Goal: Browse casually: Explore the website without a specific task or goal

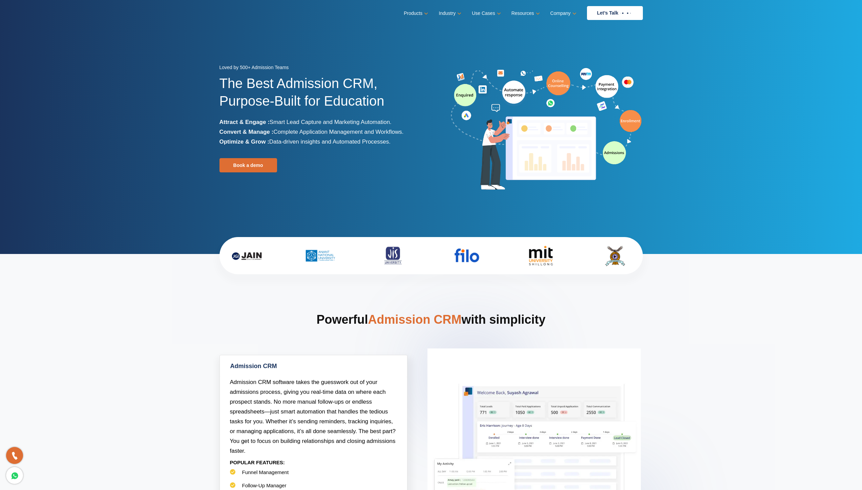
click at [275, 120] on span "Smart Lead Capture and Marketing Automation." at bounding box center [330, 122] width 122 height 6
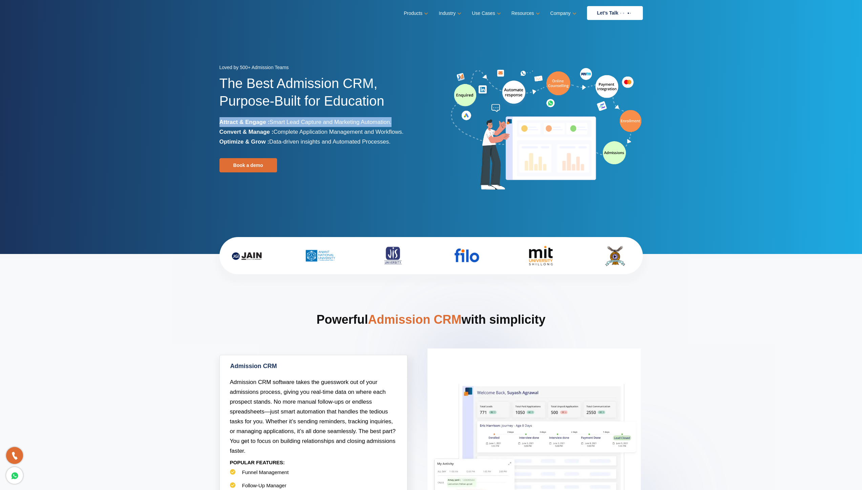
click at [275, 120] on span "Smart Lead Capture and Marketing Automation." at bounding box center [330, 122] width 122 height 6
click at [277, 130] on span "Complete Application Management and Workflows." at bounding box center [338, 132] width 130 height 6
click at [282, 142] on span "Data-driven insights and Automated Processes." at bounding box center [329, 141] width 121 height 6
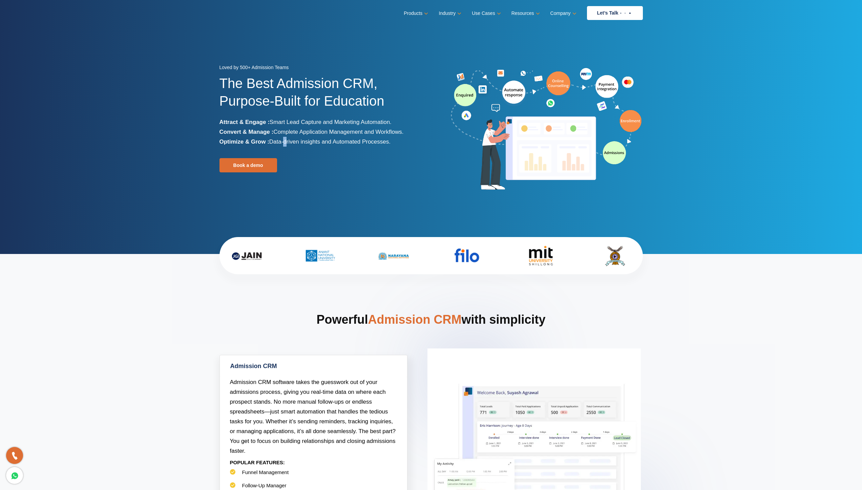
click at [282, 142] on span "Data-driven insights and Automated Processes." at bounding box center [329, 141] width 121 height 6
click at [282, 133] on span "Complete Application Management and Workflows." at bounding box center [338, 132] width 130 height 6
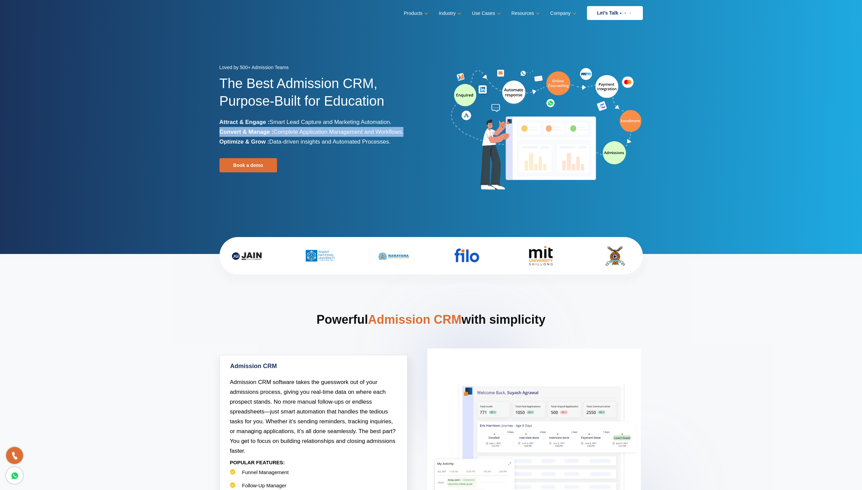
click at [282, 133] on span "Complete Application Management and Workflows." at bounding box center [338, 132] width 130 height 6
click at [287, 143] on span "Data-driven insights and Automated Processes." at bounding box center [329, 141] width 121 height 6
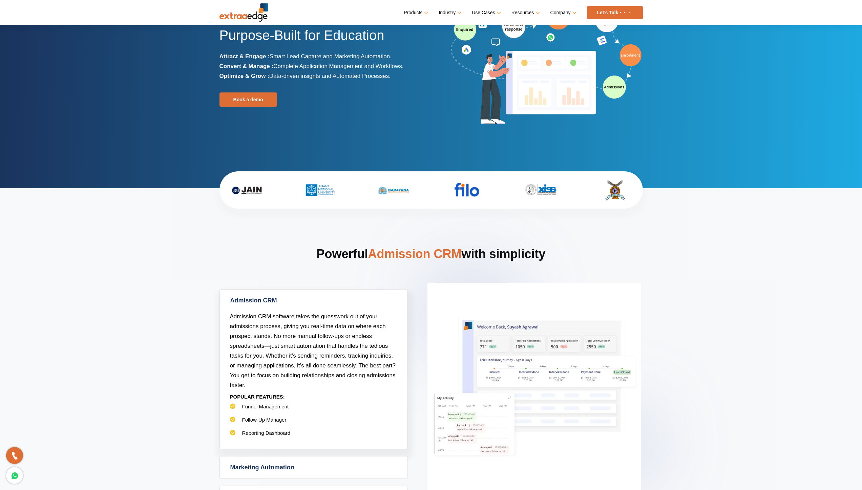
scroll to position [68, 0]
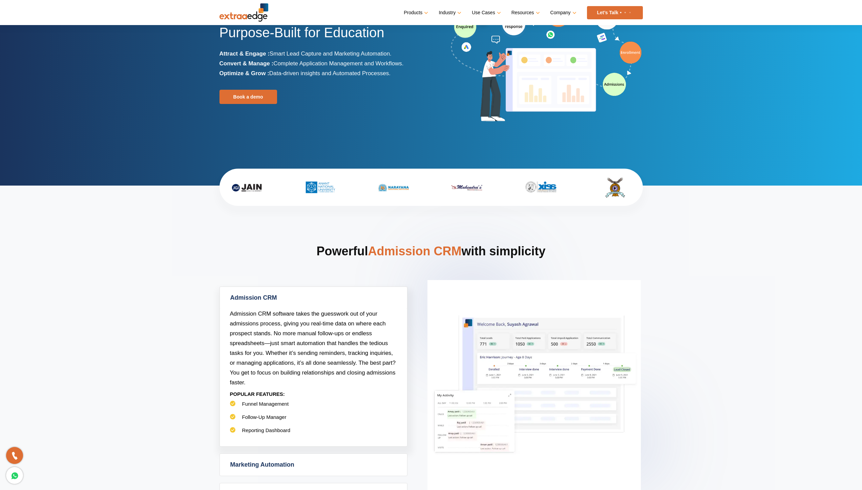
drag, startPoint x: 242, startPoint y: 179, endPoint x: 230, endPoint y: 199, distance: 23.5
click at [230, 199] on div at bounding box center [246, 187] width 45 height 24
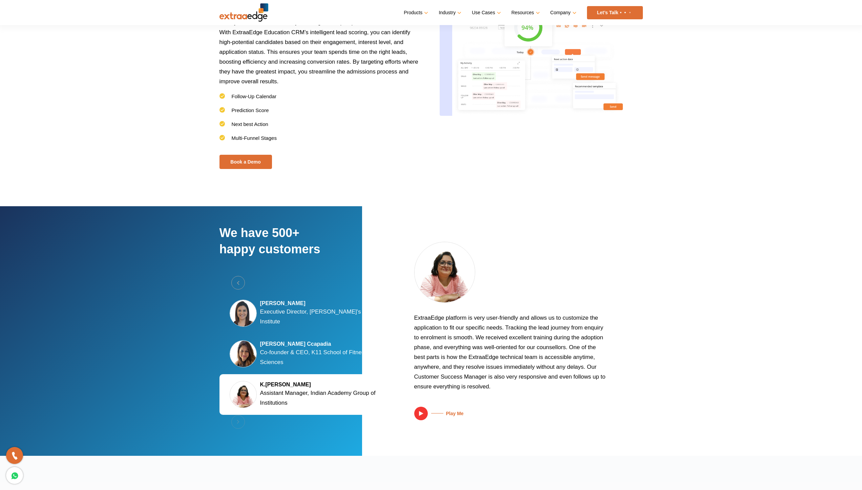
scroll to position [1058, 0]
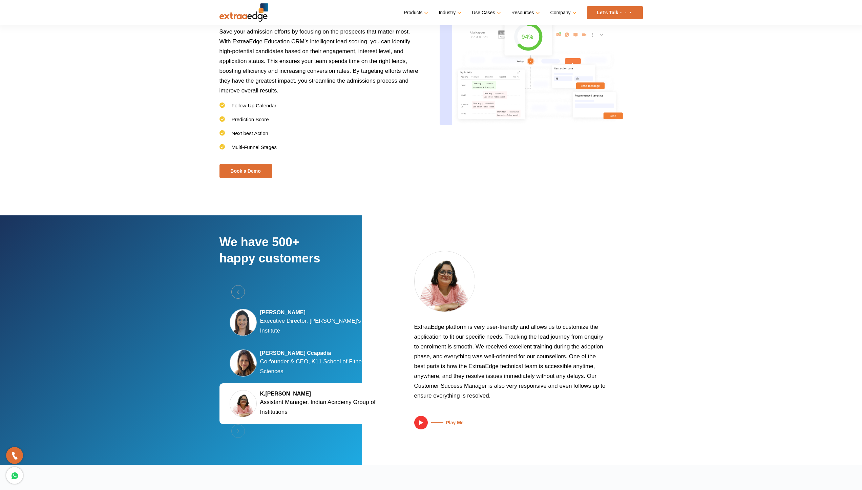
click at [311, 316] on h5 "[PERSON_NAME]" at bounding box center [321, 312] width 122 height 7
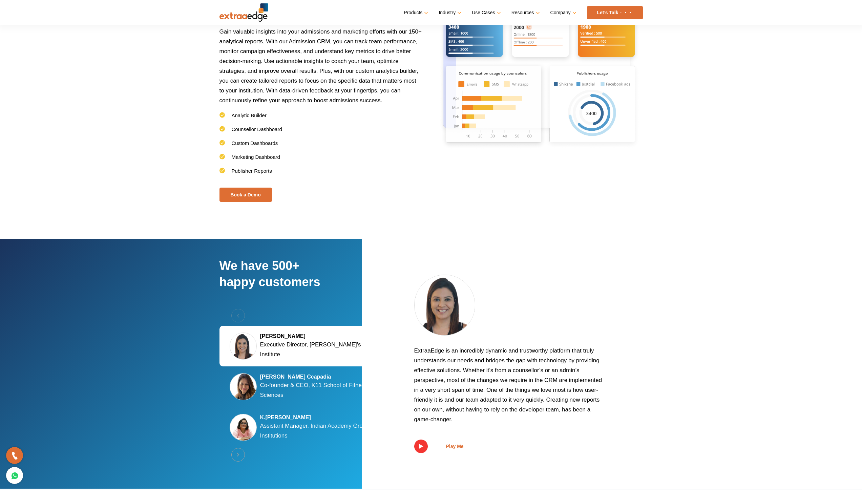
drag, startPoint x: 322, startPoint y: 358, endPoint x: 327, endPoint y: 384, distance: 26.2
click at [327, 384] on div "[PERSON_NAME] Executive Director, [PERSON_NAME]'s Institute [PERSON_NAME] Ccapa…" at bounding box center [305, 387] width 173 height 122
click at [327, 384] on p "Co-founder & CEO, K11 School of Fitness Sciences" at bounding box center [321, 390] width 122 height 20
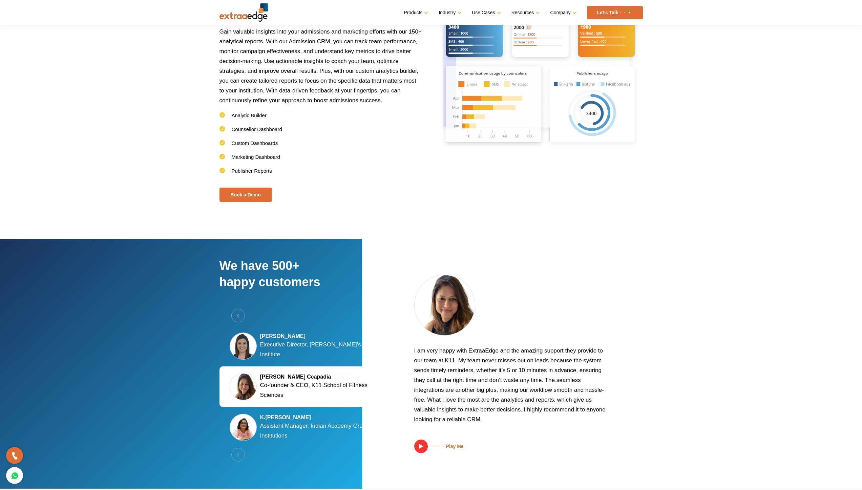
click at [331, 431] on p "Assistant Manager, Indian Academy Group of Institutions" at bounding box center [321, 431] width 122 height 20
click at [307, 429] on p "Assistant Manager, Indian Academy Group of Institutions" at bounding box center [321, 431] width 122 height 20
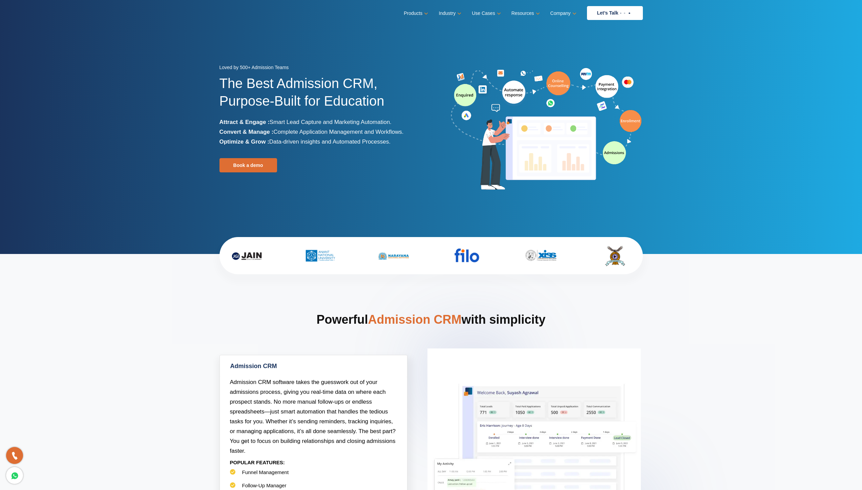
scroll to position [4, 0]
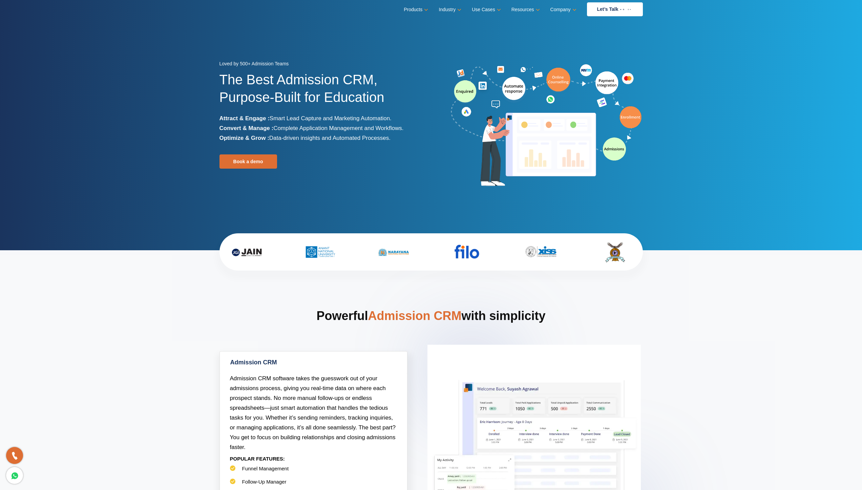
click at [246, 248] on img at bounding box center [247, 252] width 54 height 24
